Goal: Obtain resource: Obtain resource

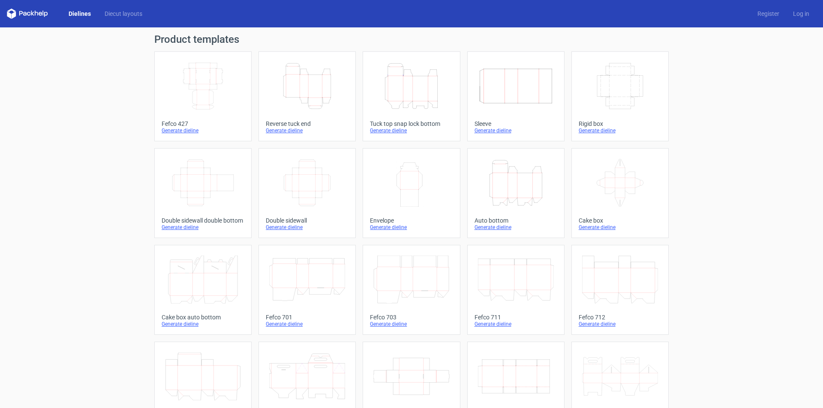
scroll to position [127, 0]
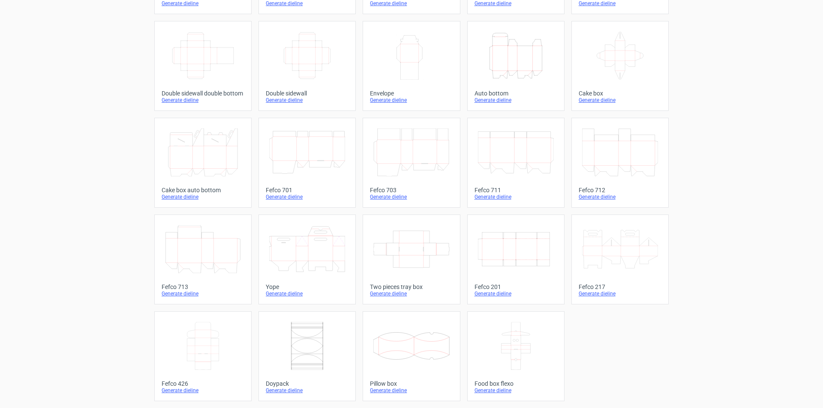
click at [599, 285] on div "Fefco 217" at bounding box center [620, 287] width 83 height 7
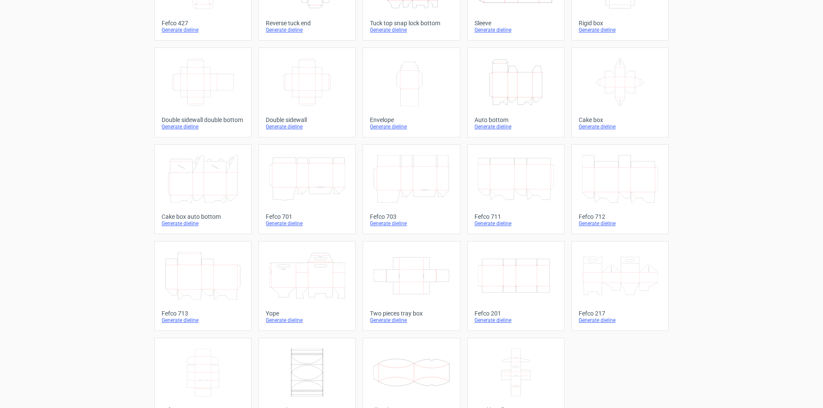
scroll to position [127, 0]
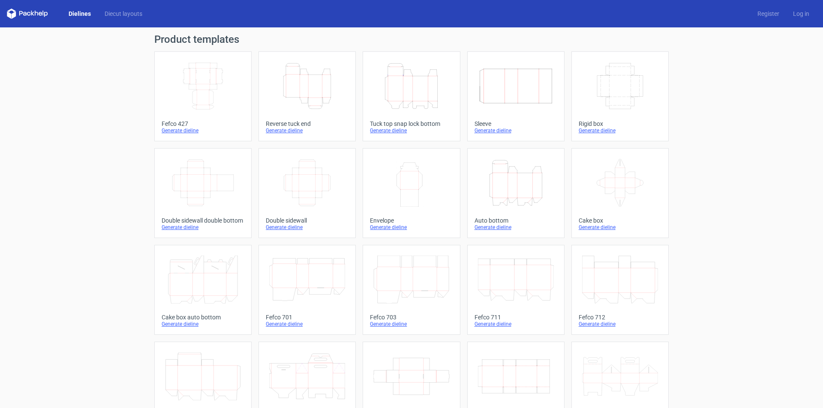
scroll to position [43, 0]
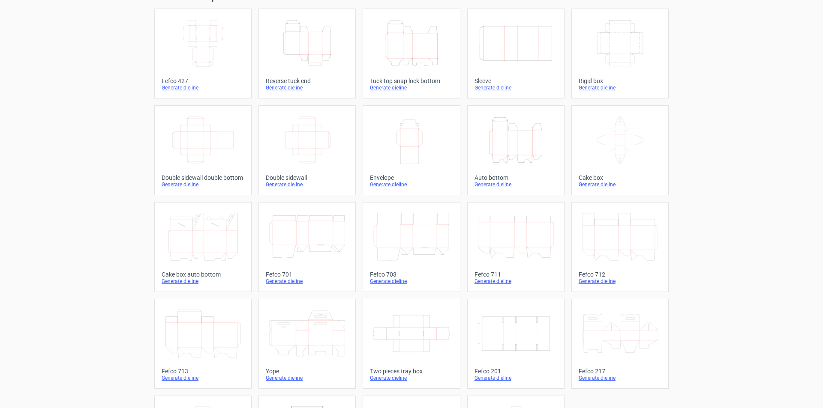
click at [419, 57] on icon "Height Depth Width" at bounding box center [411, 43] width 76 height 48
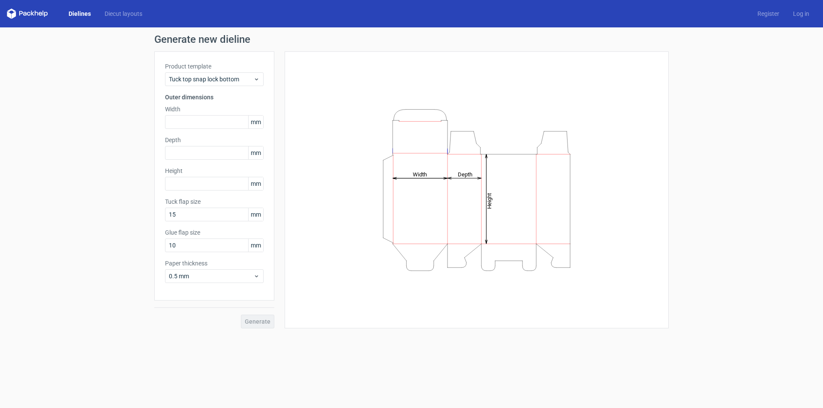
click at [257, 119] on span "mm" at bounding box center [255, 122] width 15 height 13
click at [260, 79] on div "Tuck top snap lock bottom" at bounding box center [214, 79] width 99 height 14
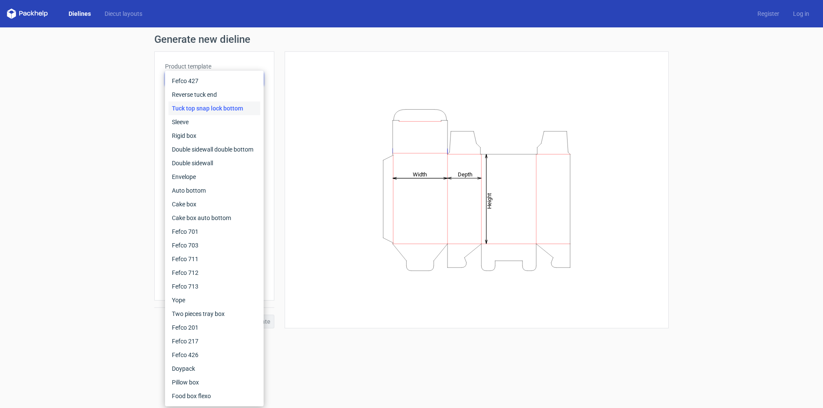
click at [260, 79] on div "Fefco 427 Reverse tuck end Tuck top snap lock bottom Sleeve Rigid box Double si…" at bounding box center [214, 239] width 99 height 336
click at [204, 80] on div "Fefco 427" at bounding box center [214, 81] width 92 height 14
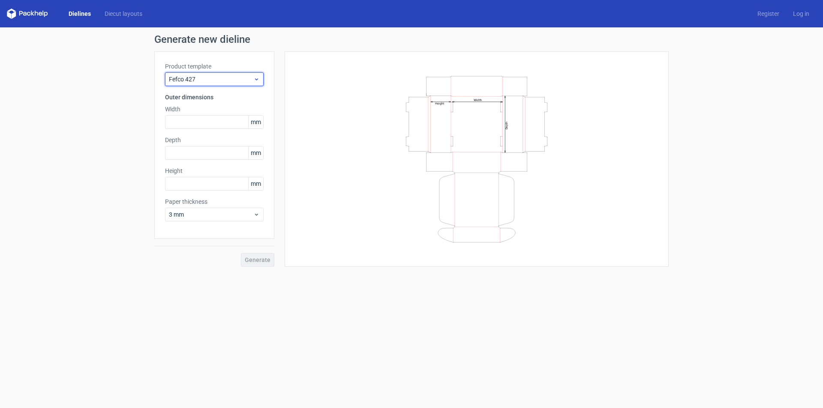
click at [245, 78] on span "Fefco 427" at bounding box center [211, 79] width 84 height 9
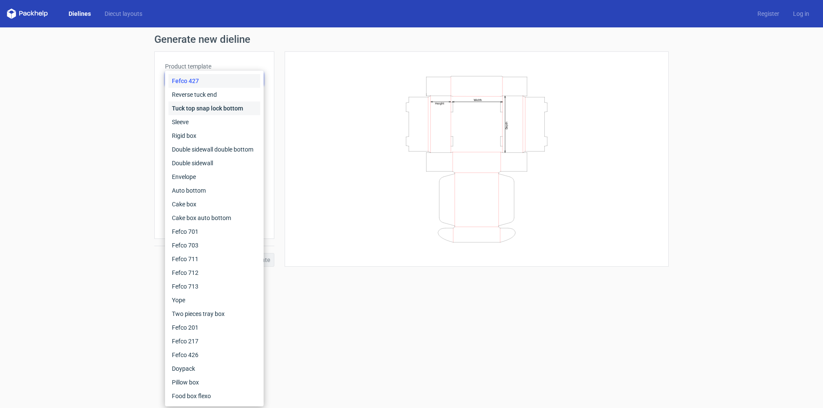
click at [225, 107] on div "Tuck top snap lock bottom" at bounding box center [214, 109] width 92 height 14
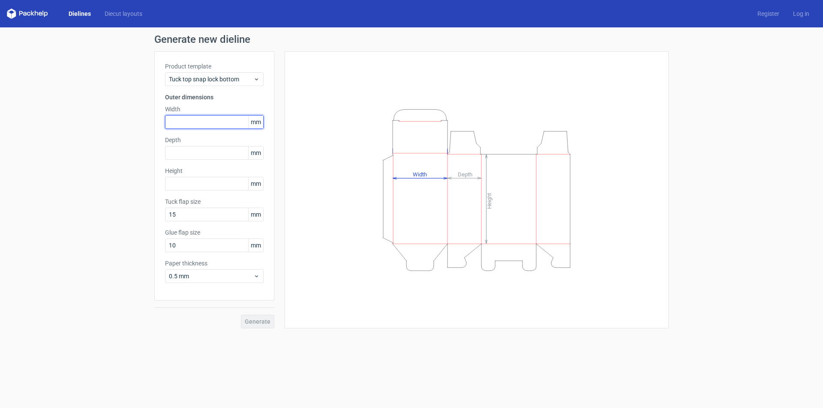
click at [191, 123] on input "text" at bounding box center [214, 122] width 99 height 14
click at [187, 150] on input "text" at bounding box center [214, 153] width 99 height 14
click at [192, 122] on input "text" at bounding box center [214, 122] width 99 height 14
paste input "6477"
type input "6477"
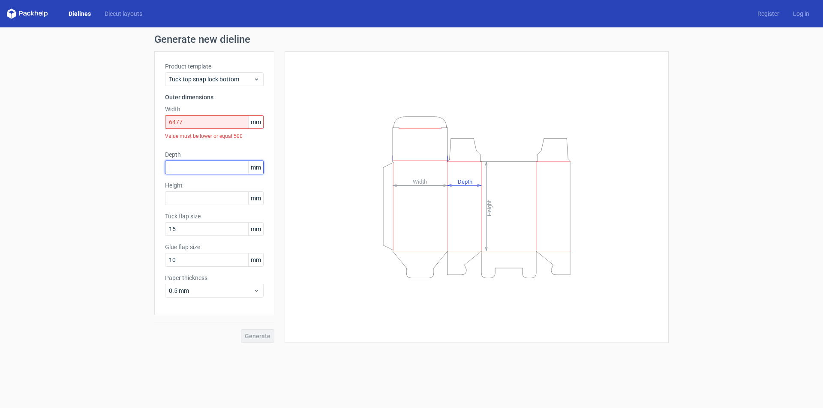
click at [198, 153] on div "Depth mm" at bounding box center [214, 162] width 99 height 24
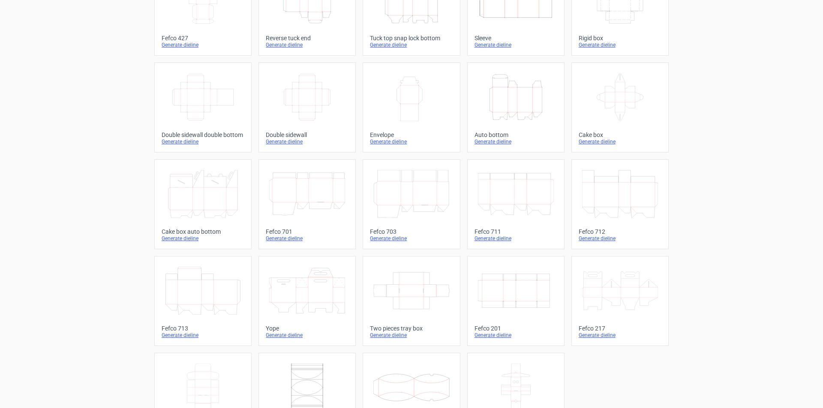
scroll to position [127, 0]
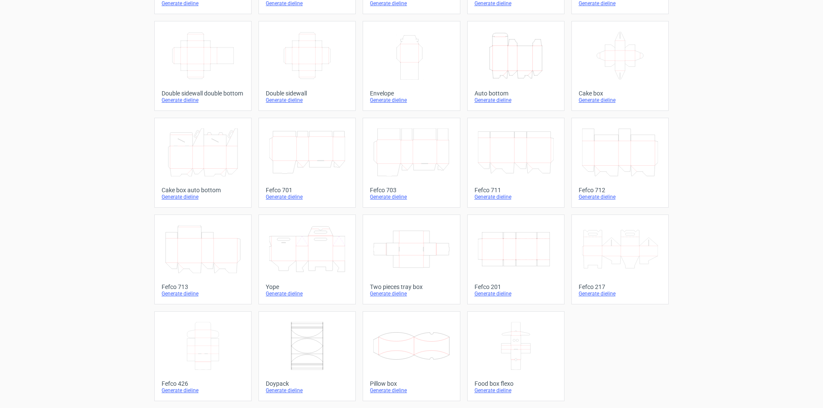
click at [296, 247] on icon at bounding box center [307, 249] width 76 height 48
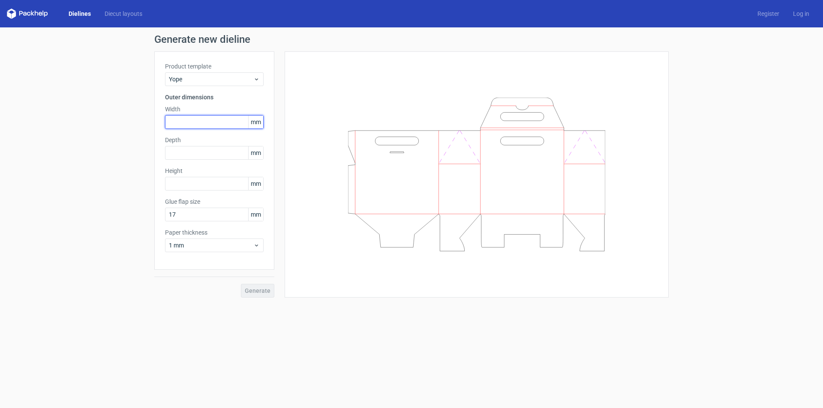
click at [189, 122] on input "text" at bounding box center [214, 122] width 99 height 14
paste input "6477"
type input "6477"
click at [185, 155] on div "Depth mm" at bounding box center [214, 148] width 99 height 24
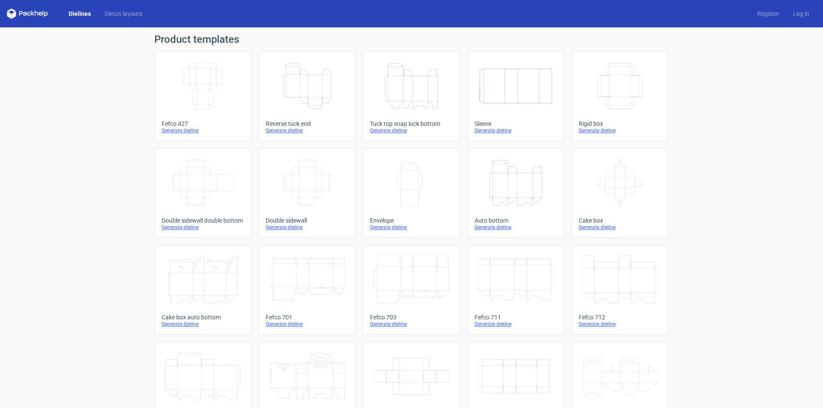
click at [378, 130] on div "Generate dieline" at bounding box center [411, 130] width 83 height 7
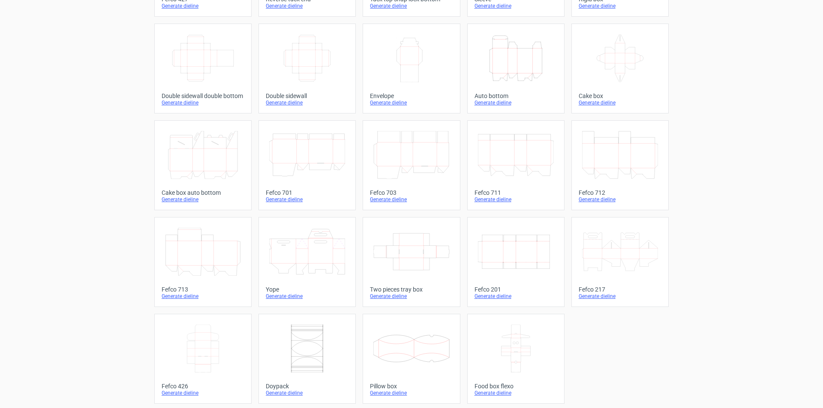
scroll to position [127, 0]
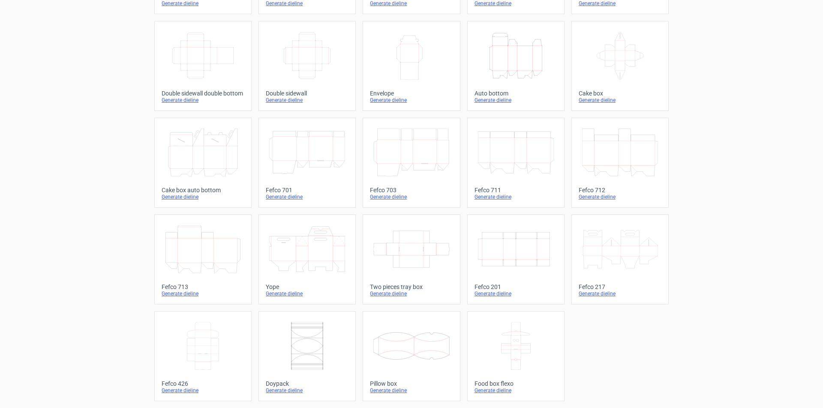
click at [622, 250] on icon at bounding box center [620, 249] width 76 height 48
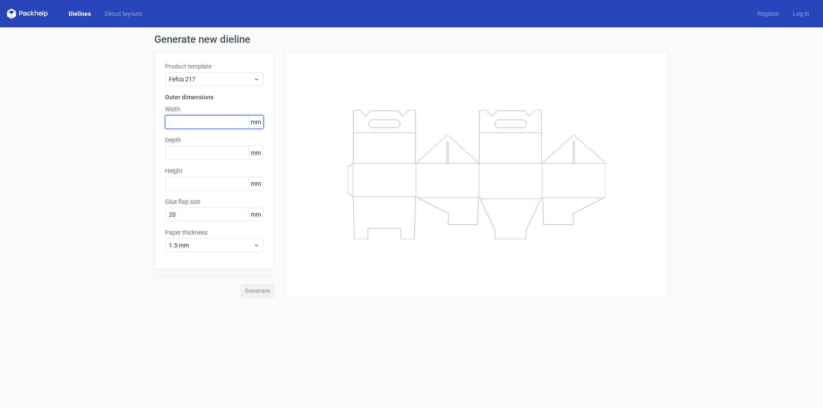
click at [195, 121] on input "text" at bounding box center [214, 122] width 99 height 14
click at [186, 119] on input "text" at bounding box center [214, 122] width 99 height 14
paste input "6477"
type input "6477"
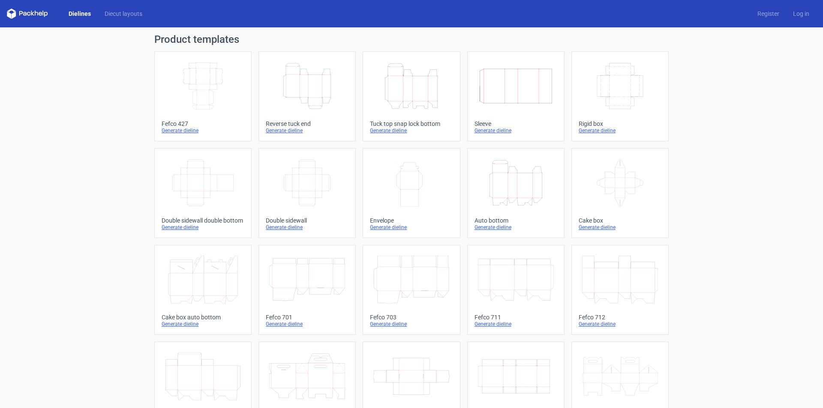
click at [412, 87] on icon "Height Depth Width" at bounding box center [411, 86] width 76 height 48
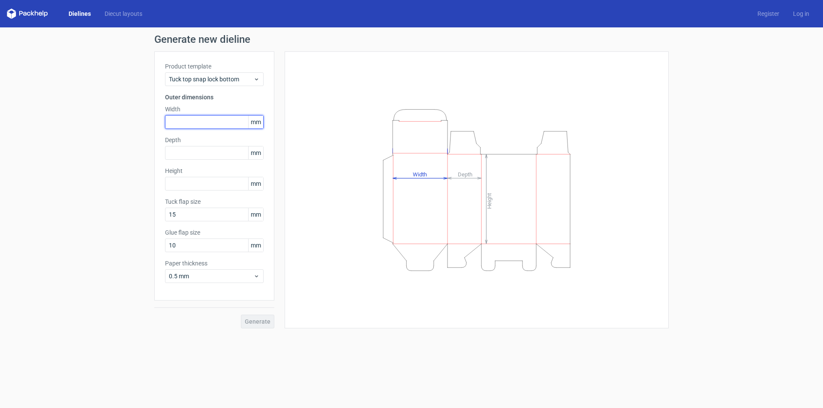
click at [194, 123] on input "text" at bounding box center [214, 122] width 99 height 14
click at [197, 149] on div "Product template Tuck top snap lock bottom Outer dimensions Width 648 mm Depth …" at bounding box center [214, 175] width 120 height 249
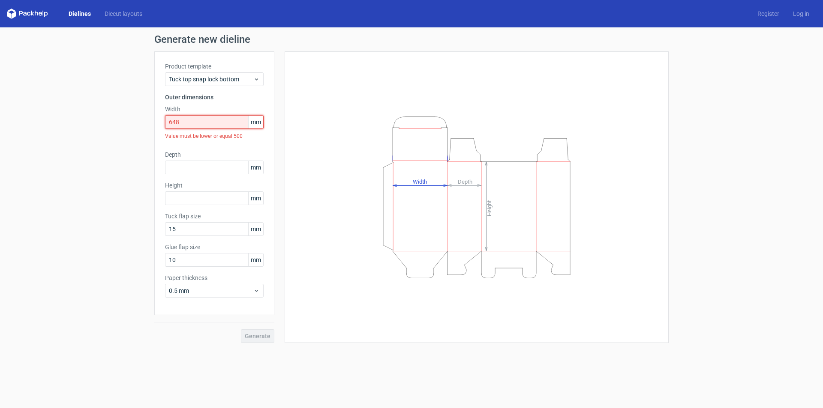
drag, startPoint x: 189, startPoint y: 121, endPoint x: 57, endPoint y: 112, distance: 131.4
click at [59, 112] on div "Generate new dieline Product template Tuck top snap lock bottom Outer dimension…" at bounding box center [411, 188] width 823 height 323
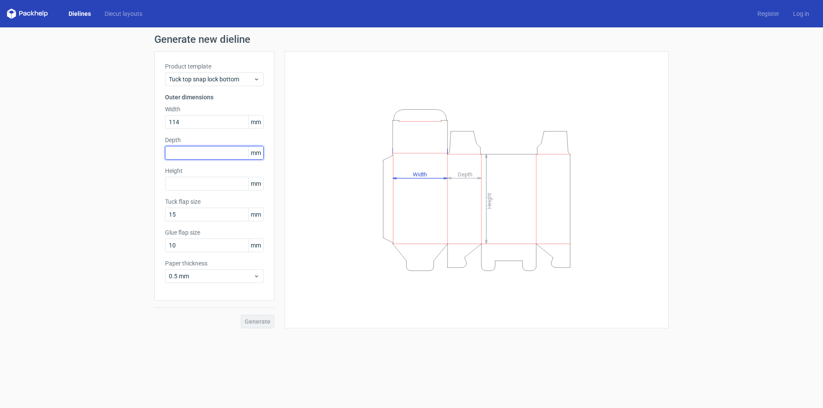
click at [186, 151] on input "text" at bounding box center [214, 153] width 99 height 14
drag, startPoint x: 188, startPoint y: 123, endPoint x: 56, endPoint y: 102, distance: 134.1
click at [61, 102] on div "Generate new dieline Product template Tuck top snap lock bottom Outer dimension…" at bounding box center [411, 181] width 823 height 308
type input "648"
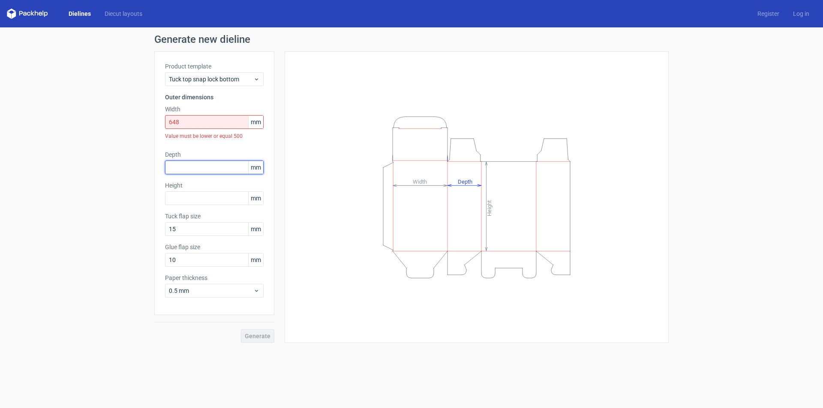
click at [186, 153] on div "Depth mm" at bounding box center [214, 162] width 99 height 24
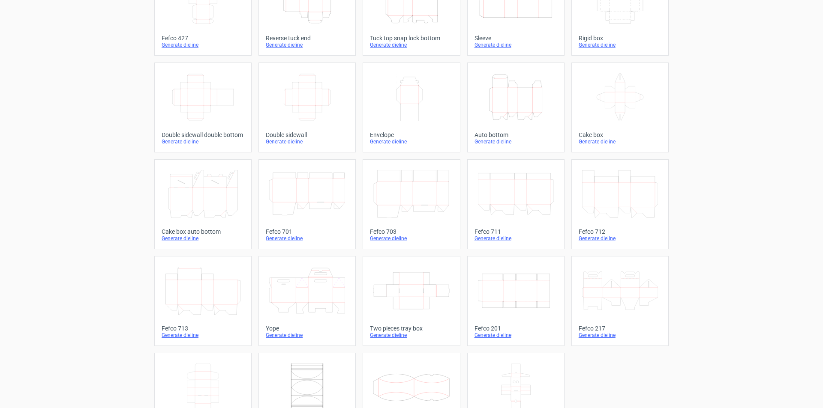
scroll to position [127, 0]
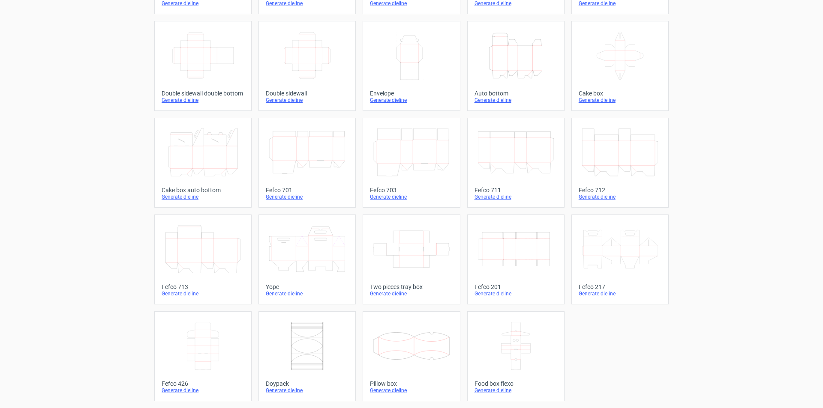
click at [322, 252] on icon at bounding box center [307, 249] width 76 height 48
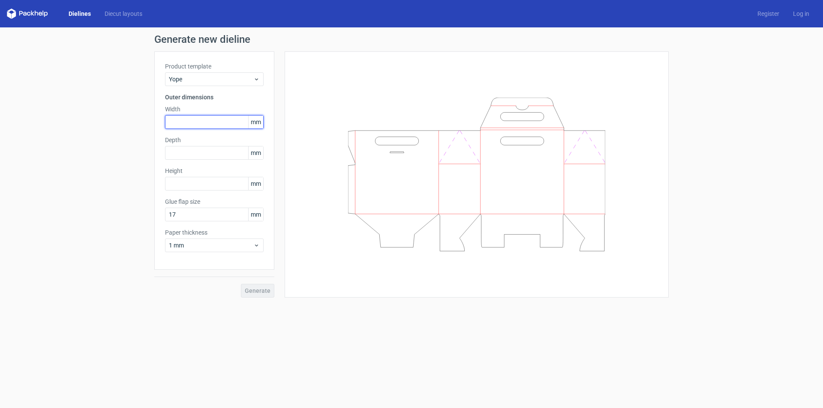
click at [187, 125] on input "text" at bounding box center [214, 122] width 99 height 14
type input "648"
click at [202, 155] on div "Depth mm" at bounding box center [214, 148] width 99 height 24
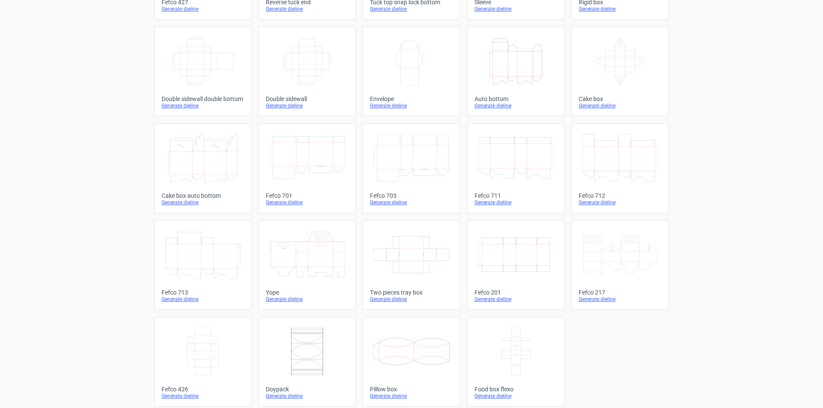
scroll to position [127, 0]
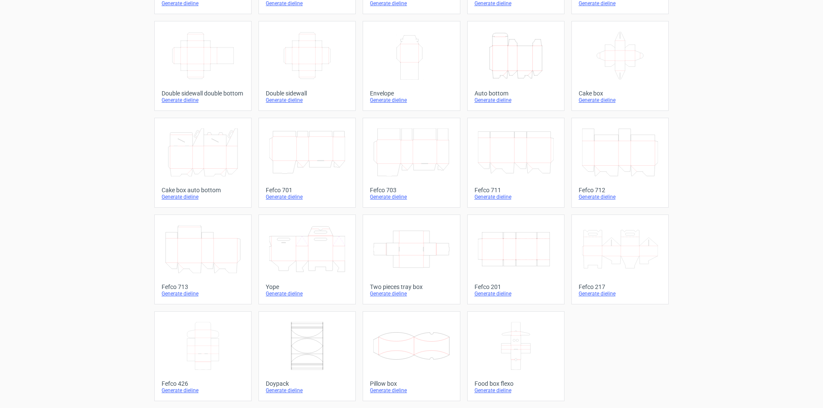
click at [628, 255] on icon at bounding box center [620, 249] width 76 height 48
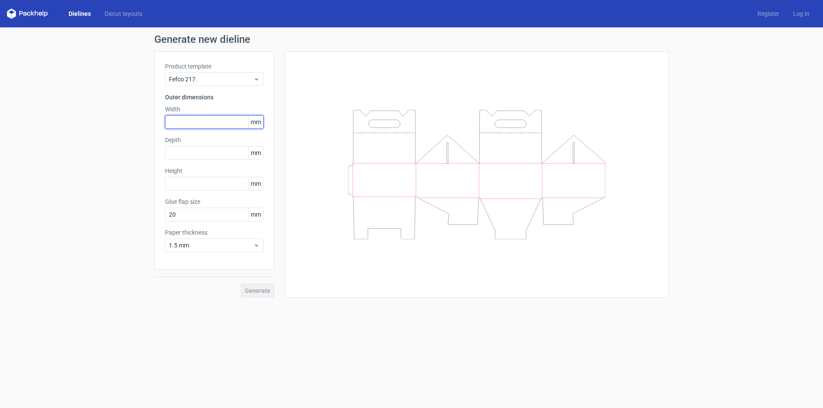
click at [203, 120] on input "text" at bounding box center [214, 122] width 99 height 14
type input "648"
click at [206, 155] on div "Depth mm" at bounding box center [214, 148] width 99 height 24
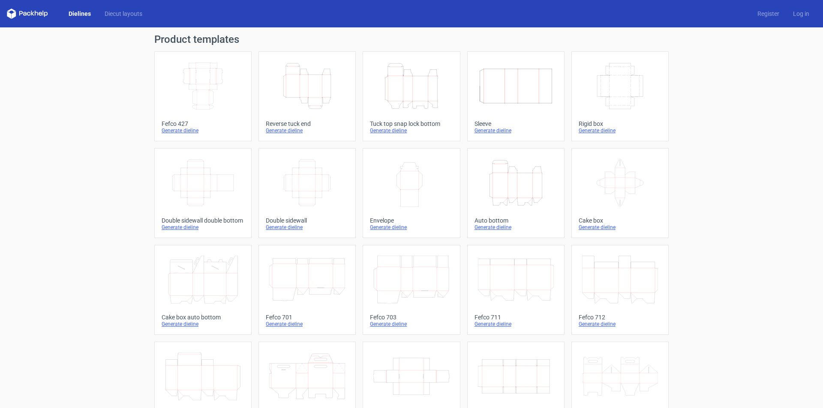
scroll to position [127, 0]
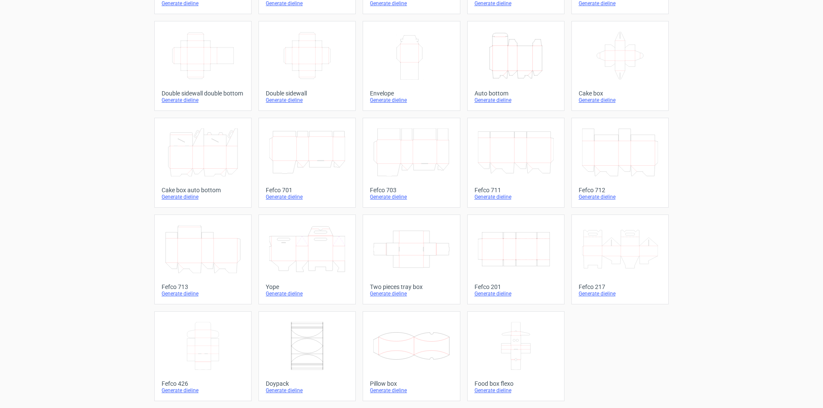
click at [319, 252] on icon at bounding box center [307, 249] width 76 height 48
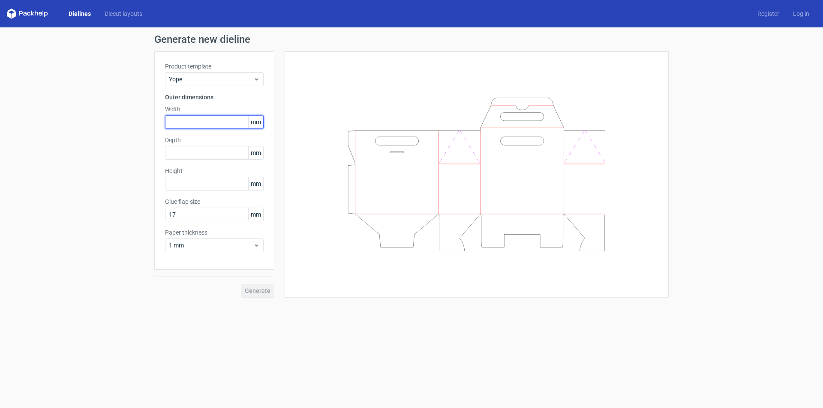
click at [197, 125] on input "text" at bounding box center [214, 122] width 99 height 14
type input "648"
click at [201, 153] on div "Depth mm" at bounding box center [214, 148] width 99 height 24
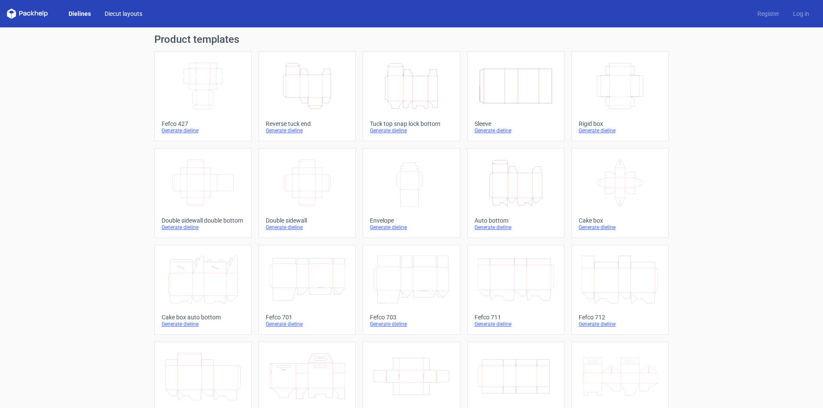
click at [113, 15] on link "Diecut layouts" at bounding box center [123, 13] width 51 height 9
